Goal: Task Accomplishment & Management: Manage account settings

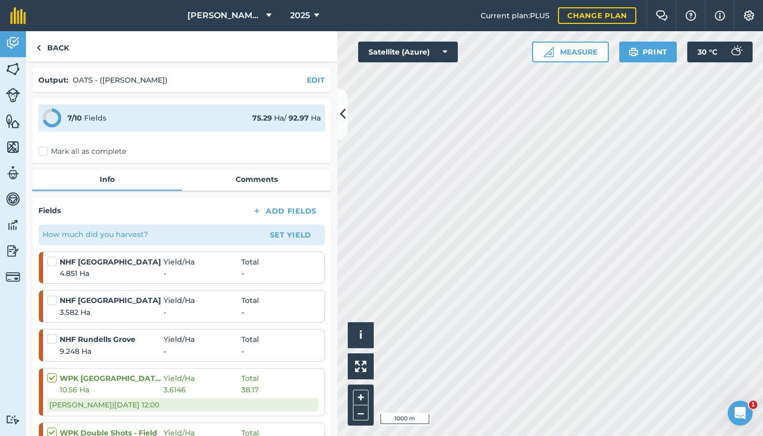
scroll to position [37, 0]
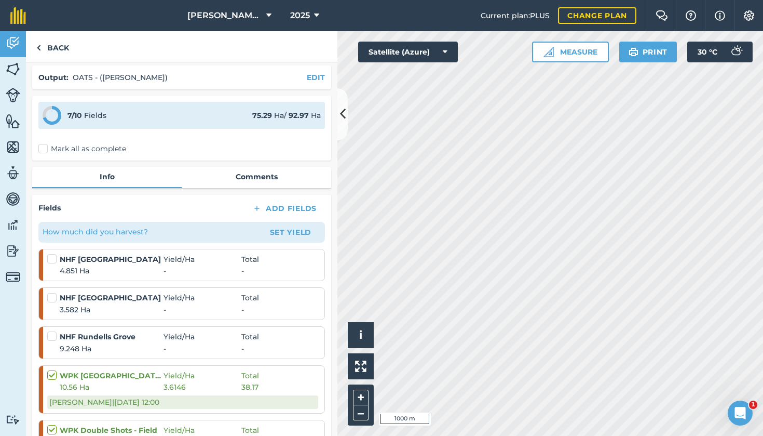
click at [289, 234] on button "Set Yield" at bounding box center [291, 232] width 60 height 17
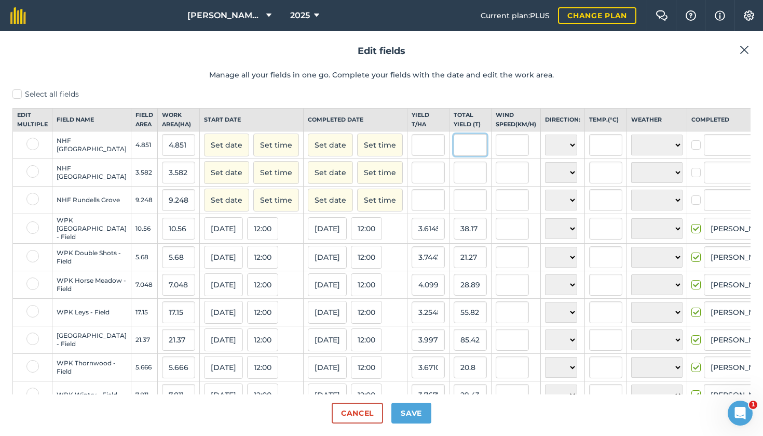
click at [454, 156] on input "text" at bounding box center [470, 145] width 33 height 22
type input "25.15"
type input "5.184498041640898"
click at [412, 155] on input "5.184498041640898" at bounding box center [428, 145] width 33 height 22
click at [454, 183] on input "text" at bounding box center [470, 172] width 33 height 22
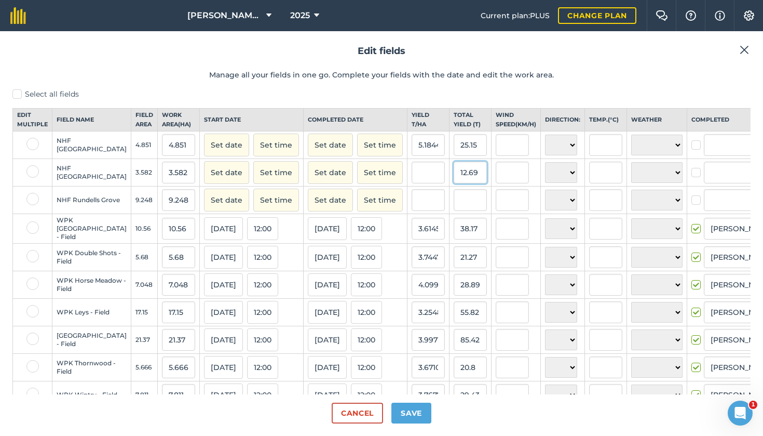
type input "12.69"
type input "3.542713567839196"
click at [454, 207] on input "text" at bounding box center [470, 200] width 33 height 22
click at [454, 154] on input "25.15" at bounding box center [470, 145] width 33 height 22
type input "2"
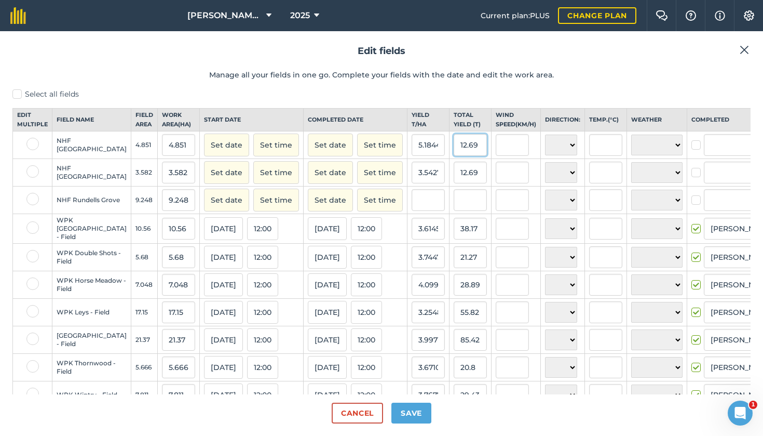
type input "12.69"
type input "2.6159554730983303"
click at [454, 181] on input "12.69" at bounding box center [470, 172] width 33 height 22
type input "1"
type input "6.42"
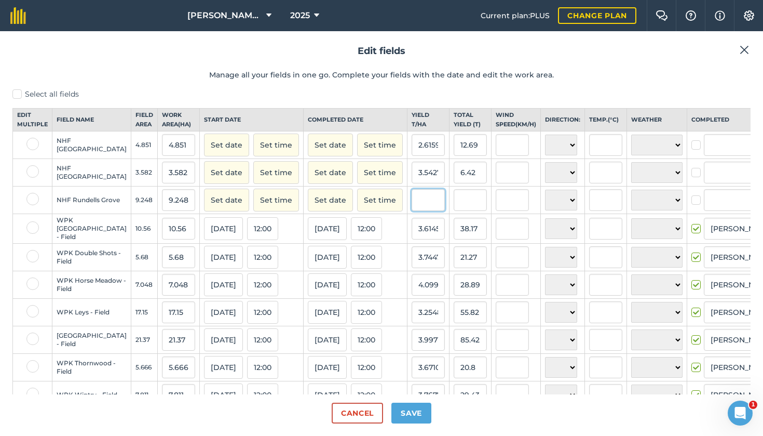
type input "1.7922948073701843"
click at [412, 208] on input "text" at bounding box center [428, 200] width 33 height 22
click at [454, 211] on input "text" at bounding box center [470, 200] width 33 height 22
type input "25.15"
type input "2.719506920415225"
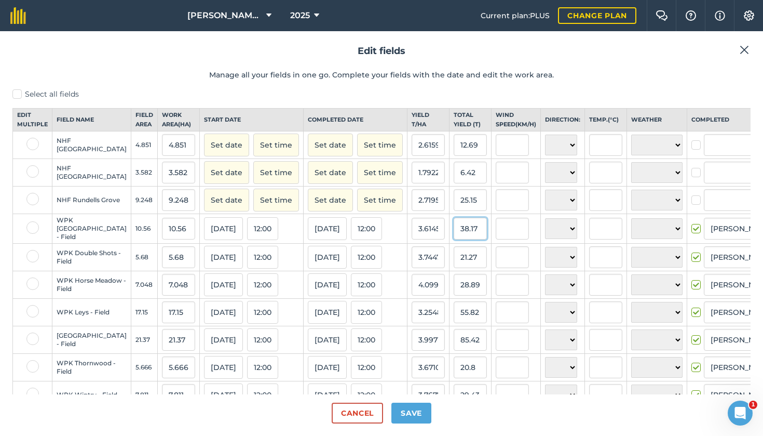
click at [454, 239] on input "38.17" at bounding box center [470, 229] width 33 height 22
click at [408, 411] on button "Save" at bounding box center [412, 412] width 40 height 21
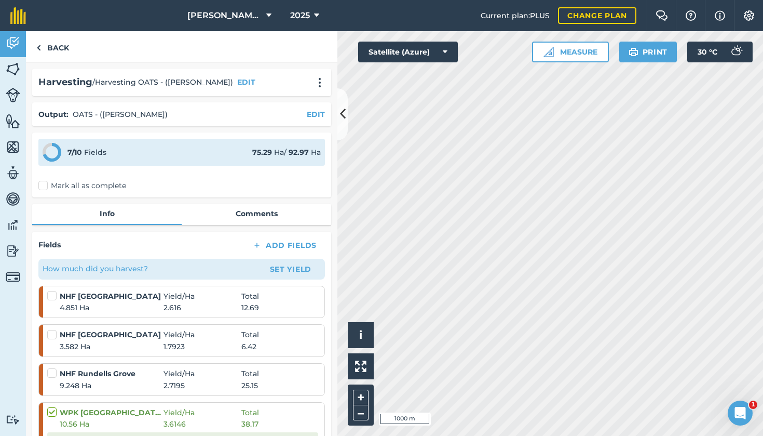
click at [289, 272] on button "Set Yield" at bounding box center [291, 269] width 60 height 17
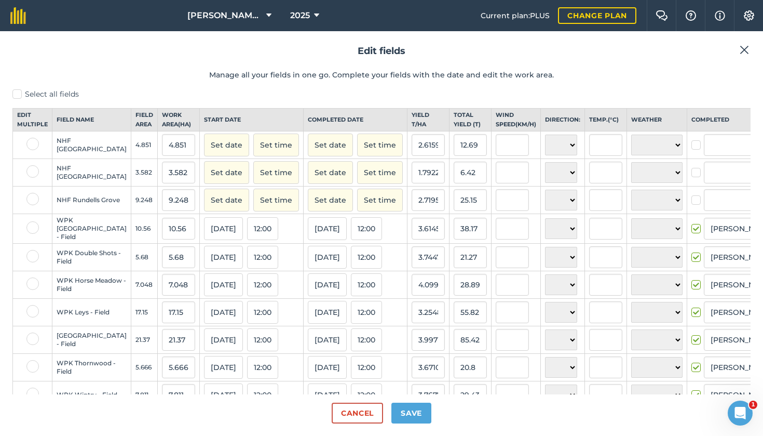
click at [204, 156] on button "Set date" at bounding box center [226, 144] width 45 height 23
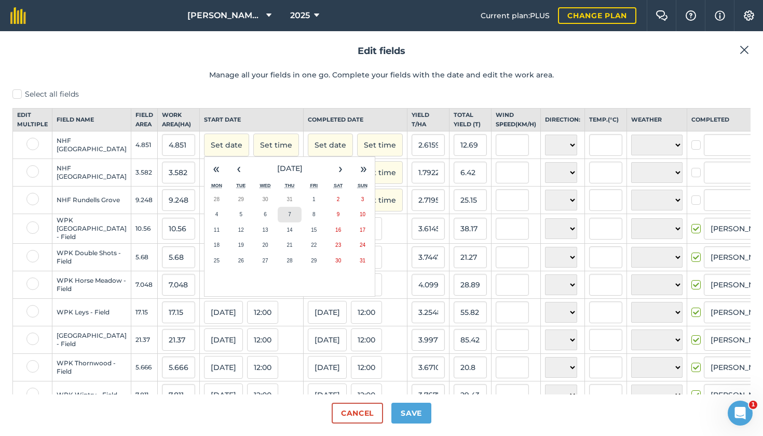
click at [288, 217] on abbr "7" at bounding box center [289, 214] width 3 height 6
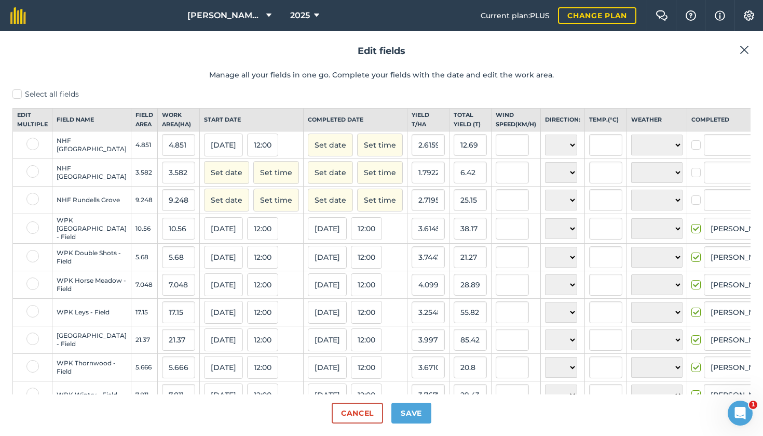
click at [308, 155] on button "Set date" at bounding box center [330, 144] width 45 height 23
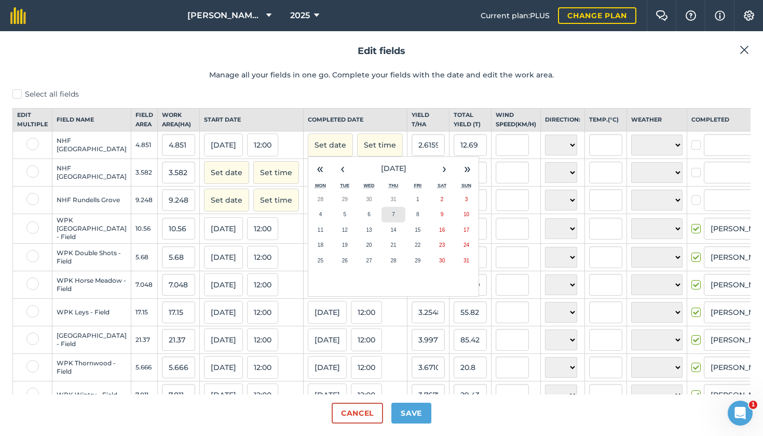
click at [382, 222] on button "7" at bounding box center [394, 215] width 24 height 16
checkbox input "true"
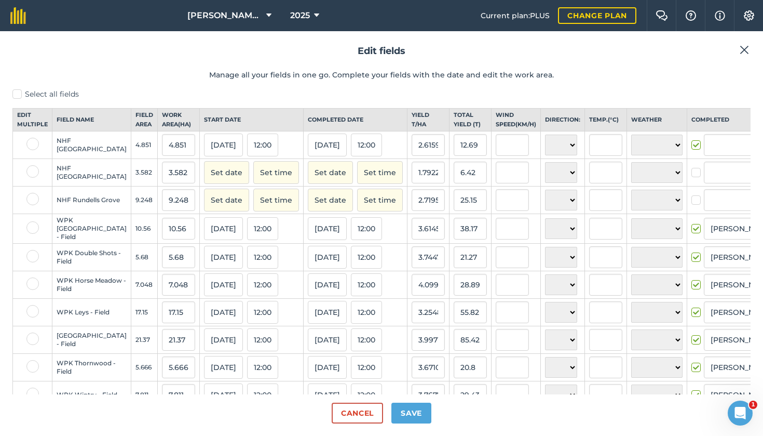
type input "[PERSON_NAME]"
click at [204, 180] on button "Set date" at bounding box center [226, 172] width 45 height 23
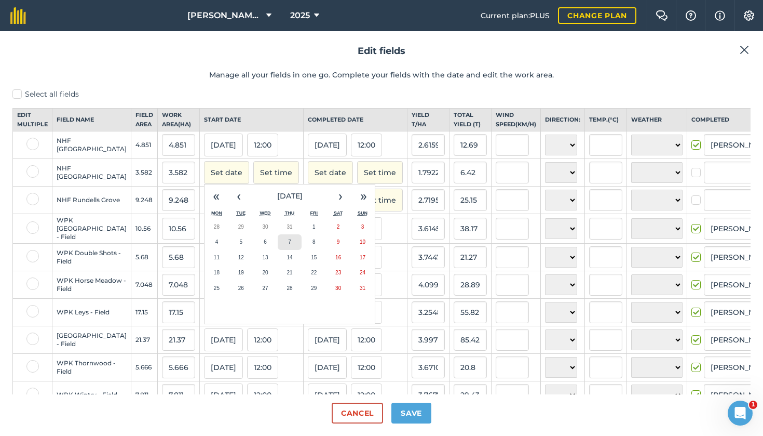
click at [278, 250] on button "7" at bounding box center [290, 242] width 24 height 16
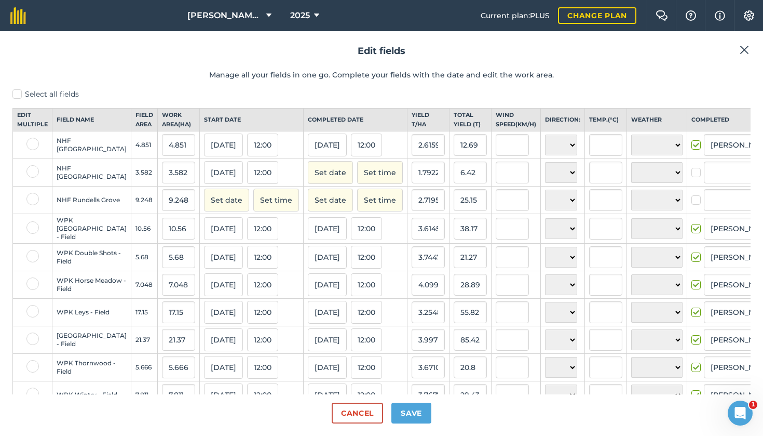
click at [308, 183] on button "Set date" at bounding box center [330, 172] width 45 height 23
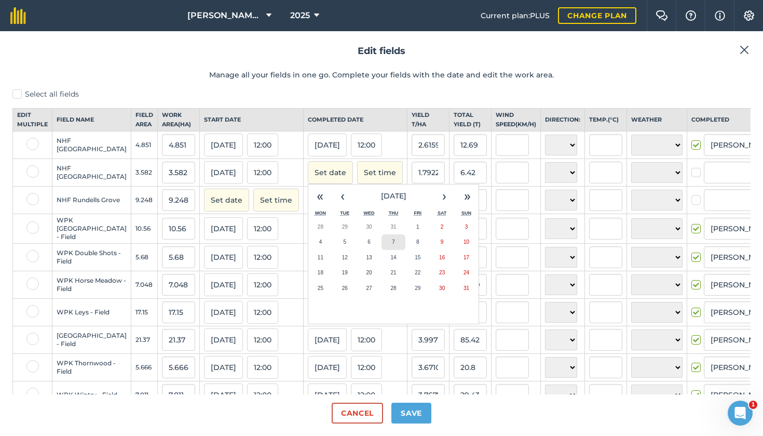
click at [382, 250] on button "7" at bounding box center [394, 242] width 24 height 16
checkbox input "true"
type input "[PERSON_NAME]"
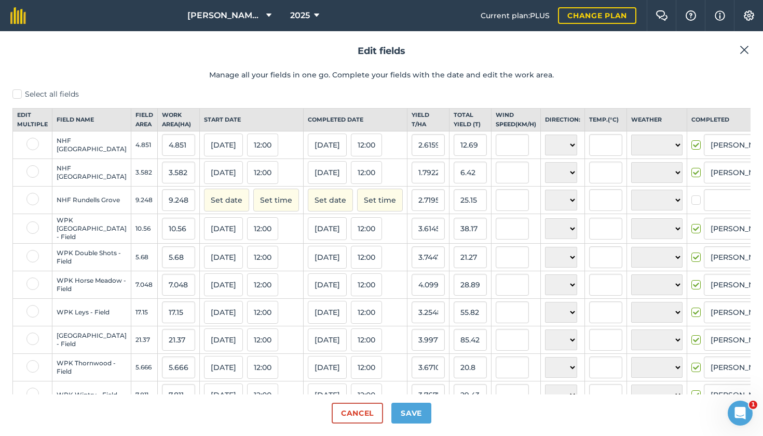
click at [204, 209] on button "Set date" at bounding box center [226, 199] width 45 height 23
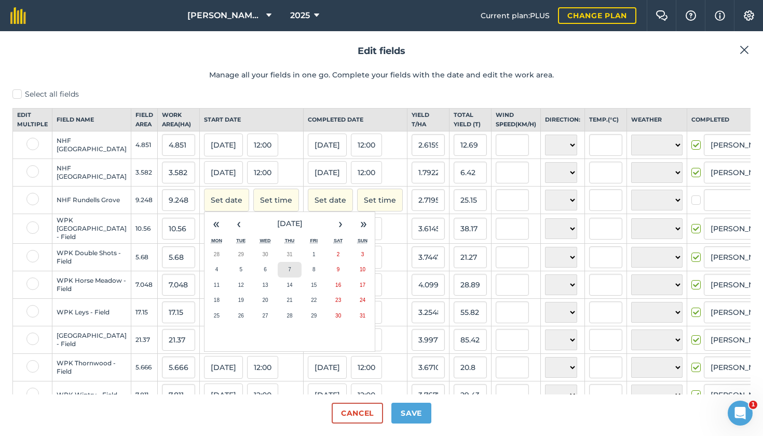
click at [278, 276] on button "7" at bounding box center [290, 270] width 24 height 16
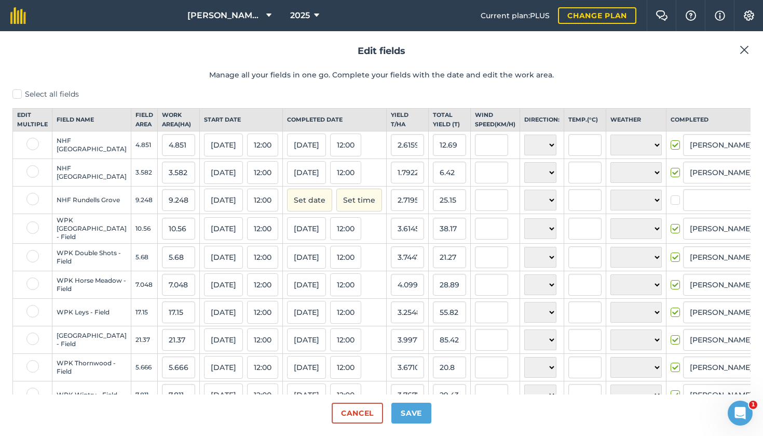
click at [287, 204] on button "Set date" at bounding box center [309, 199] width 45 height 23
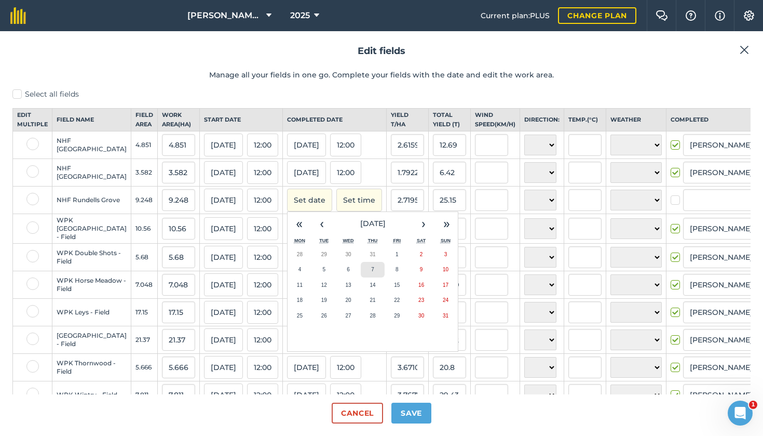
click at [361, 277] on button "7" at bounding box center [373, 270] width 24 height 16
checkbox input "true"
type input "[PERSON_NAME]"
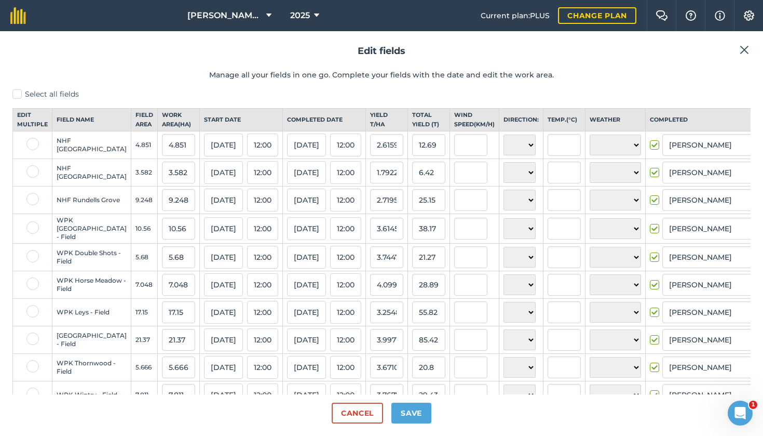
click at [411, 410] on button "Save" at bounding box center [412, 412] width 40 height 21
checkbox input "true"
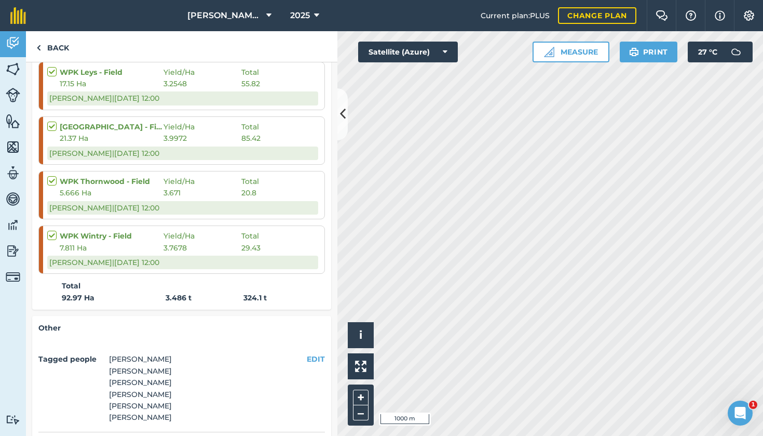
scroll to position [595, 0]
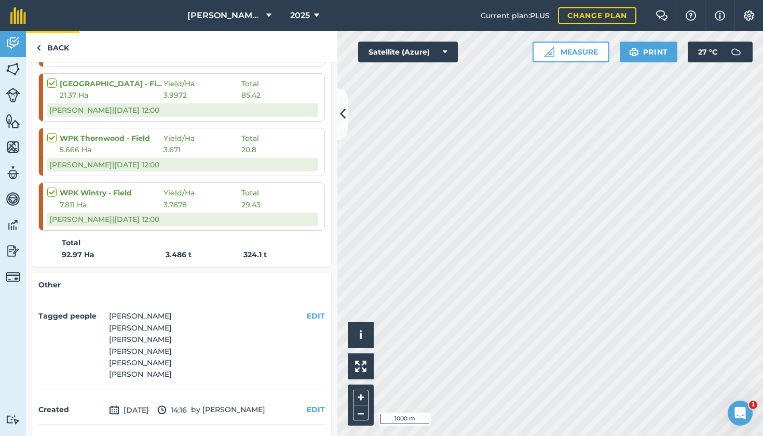
click at [58, 53] on link "Back" at bounding box center [52, 46] width 53 height 31
